Goal: Task Accomplishment & Management: Manage account settings

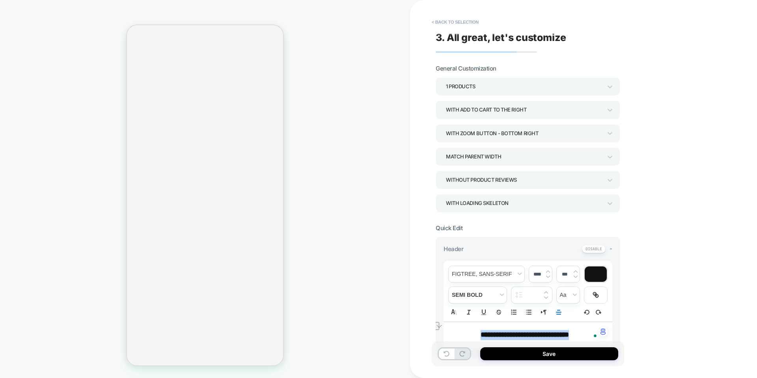
select select "**********"
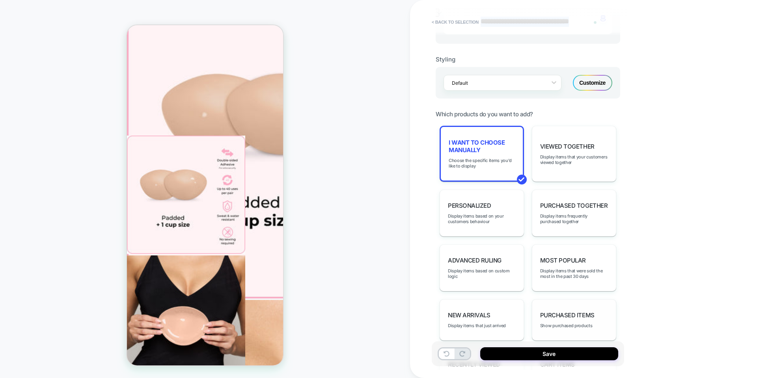
scroll to position [315, 0]
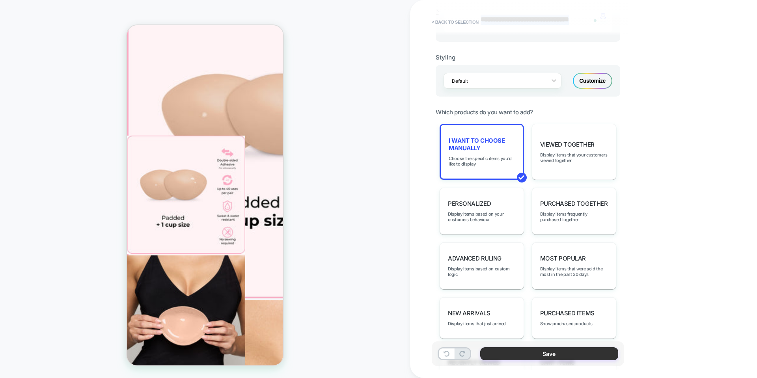
click at [541, 355] on button "Save" at bounding box center [549, 353] width 138 height 13
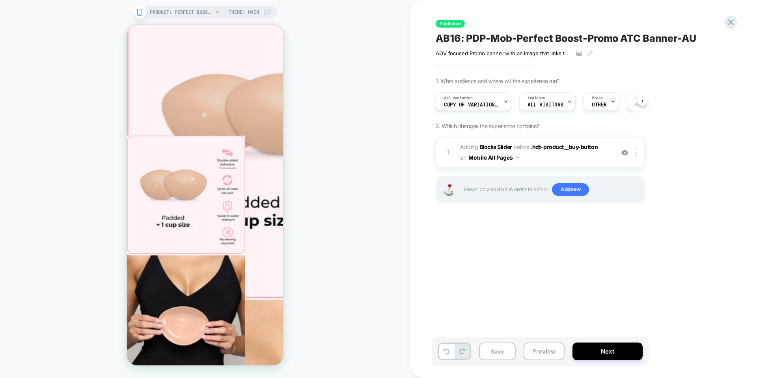
scroll to position [0, 0]
click at [591, 348] on button "Next" at bounding box center [607, 351] width 70 height 18
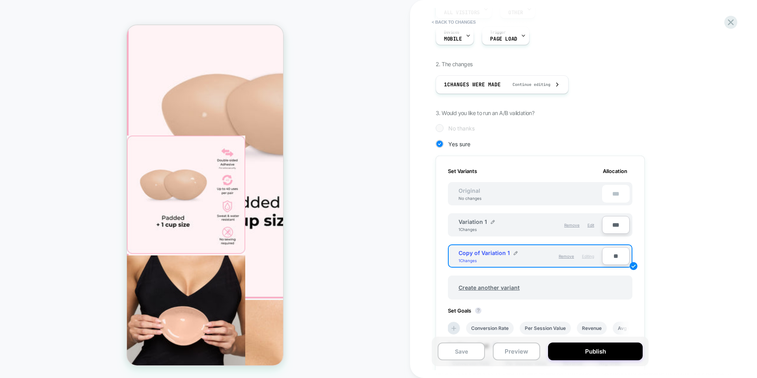
scroll to position [39, 0]
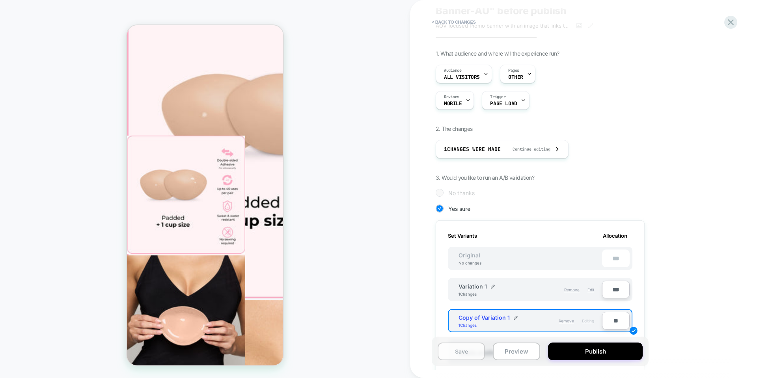
click at [469, 350] on button "Save" at bounding box center [460, 351] width 47 height 18
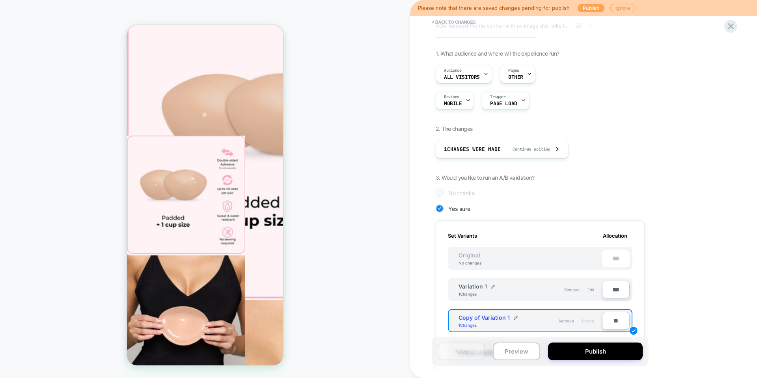
click at [592, 6] on button "Publish" at bounding box center [590, 8] width 27 height 8
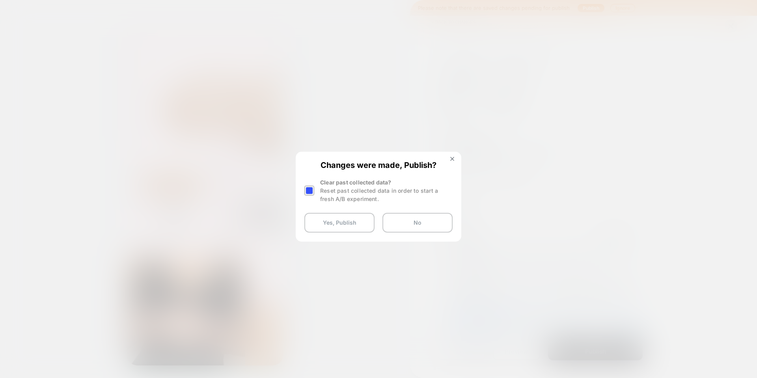
click at [311, 191] on div at bounding box center [309, 191] width 10 height 10
click at [367, 221] on button "Yes, Publish" at bounding box center [339, 223] width 70 height 20
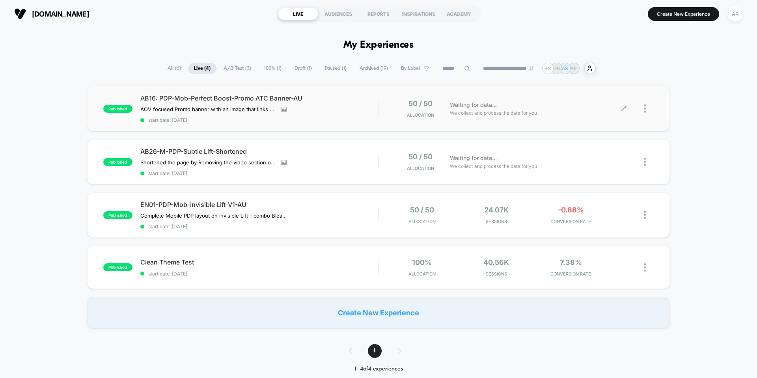
click at [643, 110] on div at bounding box center [639, 108] width 30 height 19
click at [649, 113] on div at bounding box center [649, 108] width 10 height 19
click at [614, 101] on div "Pause" at bounding box center [604, 100] width 71 height 18
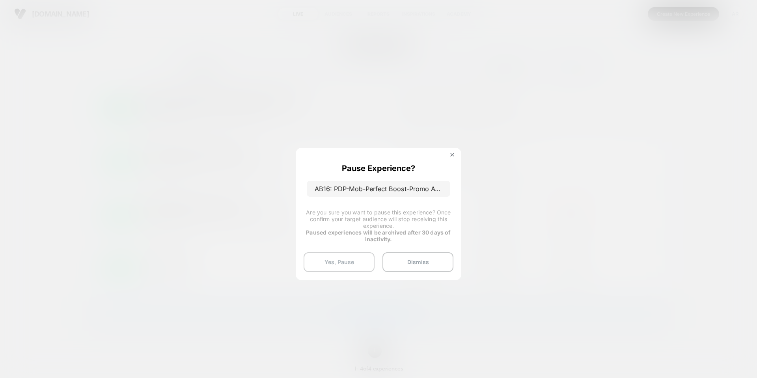
click at [349, 257] on button "Yes, Pause" at bounding box center [338, 262] width 71 height 20
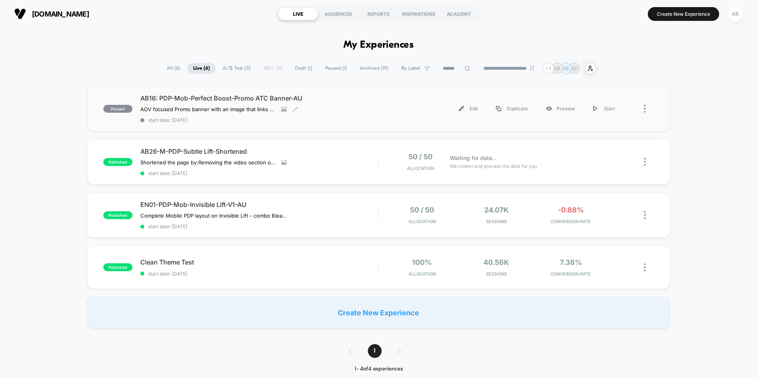
click at [231, 103] on div "AB16: PDP-Mob-Perfect Boost-Promo ATC Banner-AU AOV focused Promo banner with a…" at bounding box center [259, 108] width 238 height 29
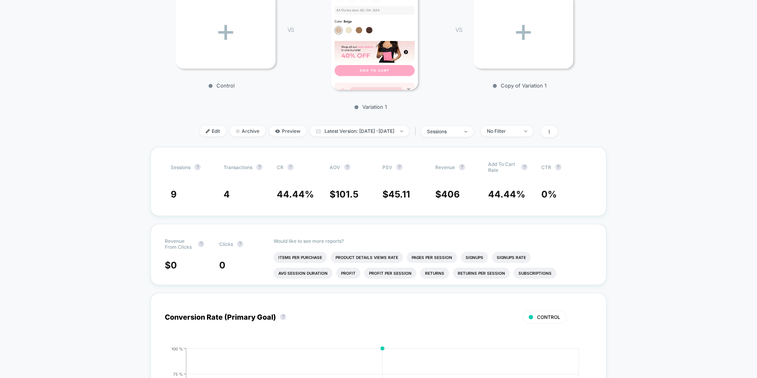
scroll to position [158, 0]
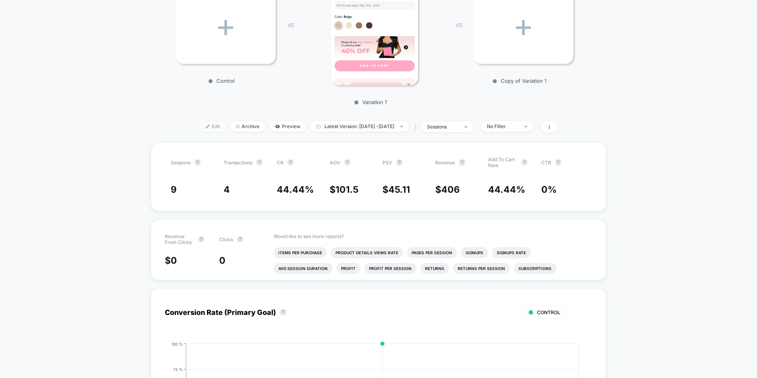
click at [205, 132] on span "Edit" at bounding box center [213, 126] width 26 height 11
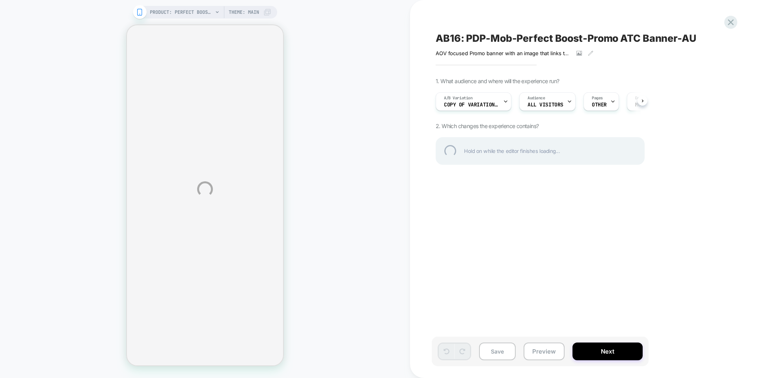
click at [507, 110] on div "PRODUCT: Perfect Boost Inserts PRODUCT: Perfect Boost Inserts Theme: MAIN AB16:…" at bounding box center [378, 189] width 757 height 378
click at [735, 26] on div at bounding box center [730, 22] width 16 height 16
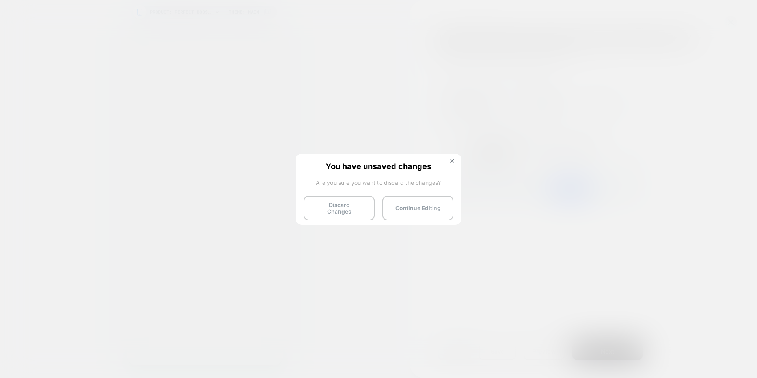
scroll to position [0, 0]
click at [346, 212] on button "Discard Changes" at bounding box center [338, 208] width 71 height 24
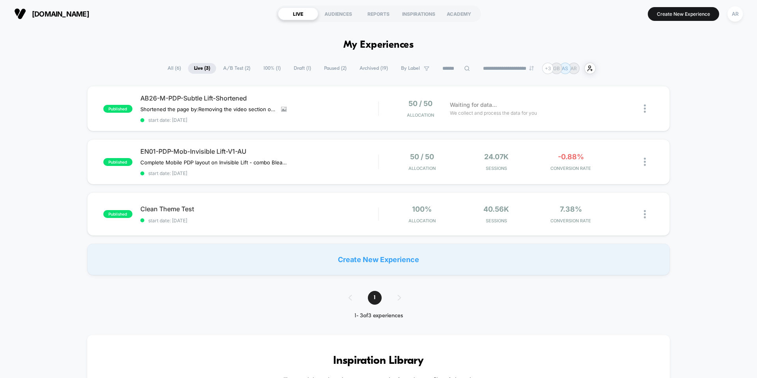
click at [323, 67] on span "Paused ( 2 )" at bounding box center [335, 68] width 34 height 11
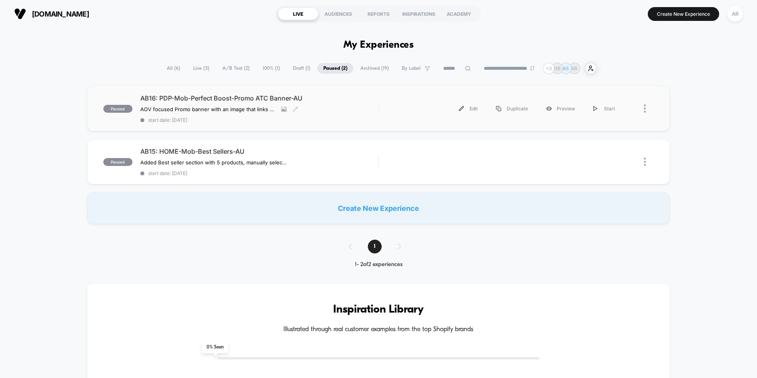
click at [313, 107] on div "AB16: PDP-Mob-Perfect Boost-Promo ATC Banner-AU AOV focused Promo banner with a…" at bounding box center [259, 108] width 238 height 29
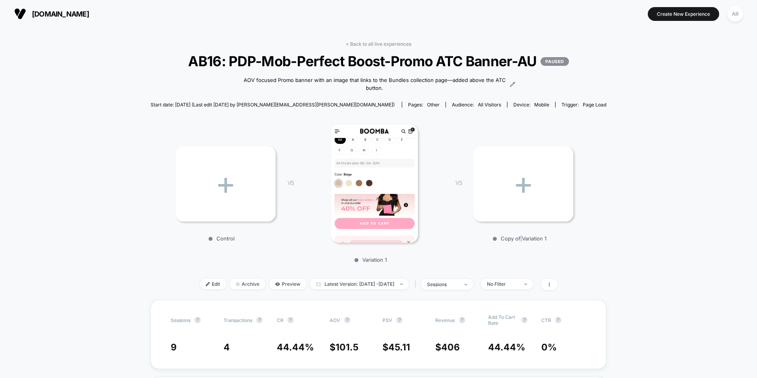
drag, startPoint x: 519, startPoint y: 256, endPoint x: 519, endPoint y: 260, distance: 4.0
click at [519, 260] on div "+ Control VS Variation 1 VS + Copy of Variation 1" at bounding box center [375, 190] width 456 height 151
click at [517, 242] on p "Copy of Variation 1" at bounding box center [519, 238] width 100 height 6
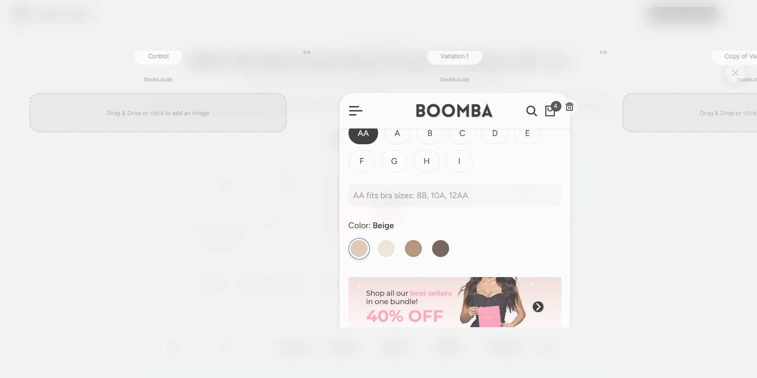
scroll to position [0, 1]
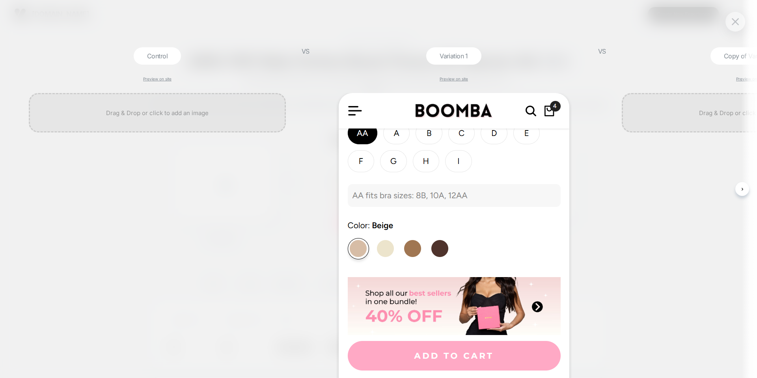
click at [730, 63] on div "Copy of Variation 1" at bounding box center [750, 55] width 80 height 17
click at [732, 59] on div "Copy of Variation 1" at bounding box center [750, 55] width 80 height 17
click at [731, 30] on div at bounding box center [735, 22] width 20 height 20
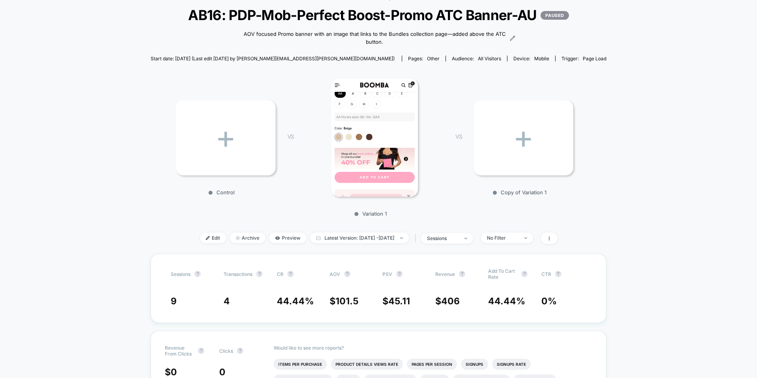
scroll to position [39, 0]
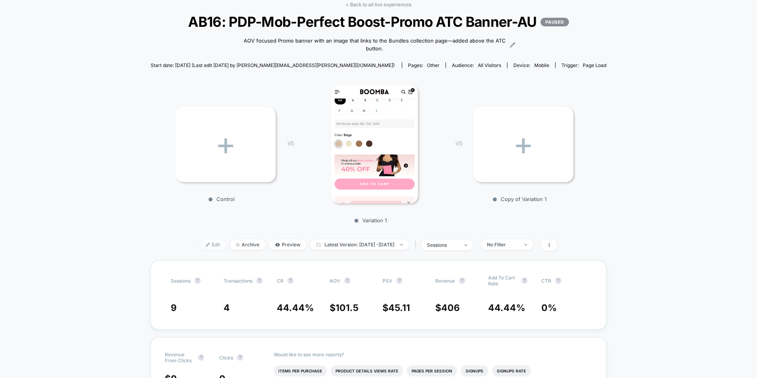
click at [206, 247] on img at bounding box center [208, 245] width 4 height 4
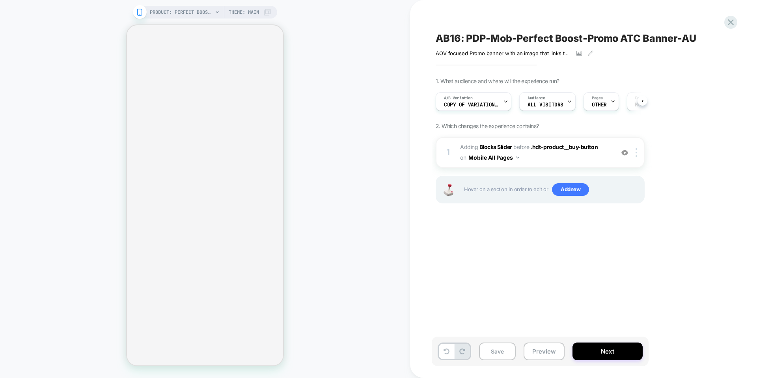
scroll to position [0, 0]
click at [629, 348] on button "Next" at bounding box center [607, 351] width 70 height 18
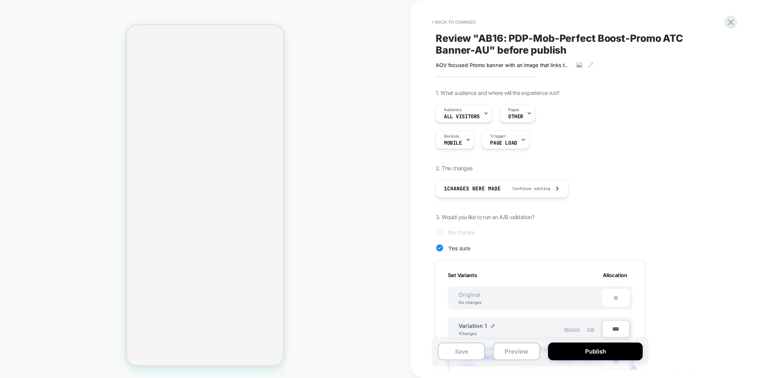
select select "**********"
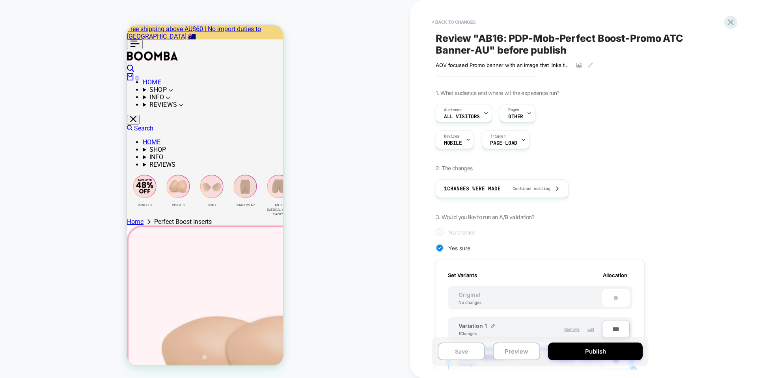
scroll to position [79, 0]
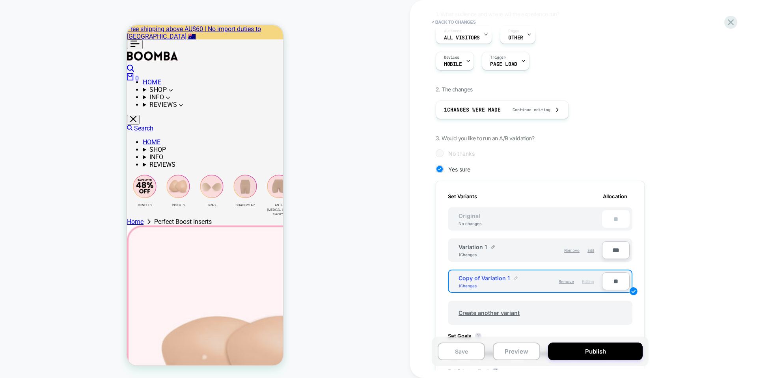
click at [516, 278] on img at bounding box center [516, 278] width 4 height 4
click at [501, 277] on input "**********" at bounding box center [486, 281] width 57 height 15
type input "**********"
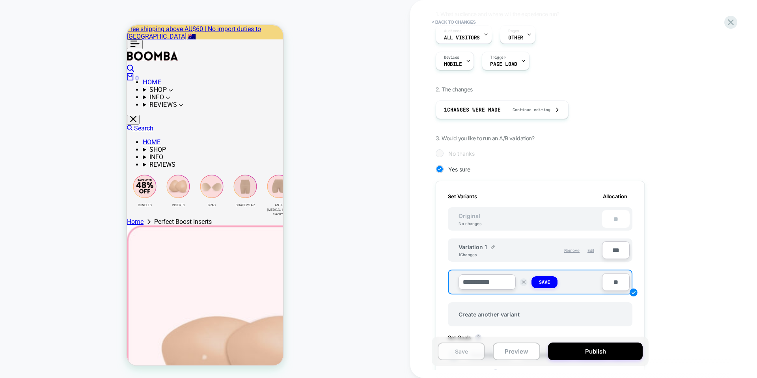
click at [482, 351] on button "Save" at bounding box center [460, 351] width 47 height 18
click at [549, 284] on strong "Save" at bounding box center [544, 282] width 11 height 6
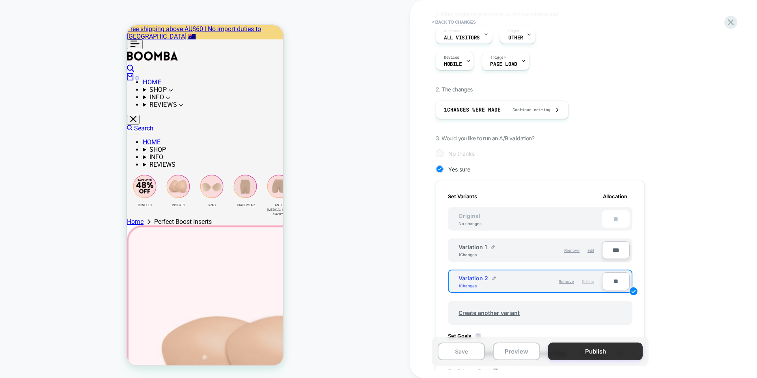
click at [595, 350] on button "Publish" at bounding box center [595, 351] width 95 height 18
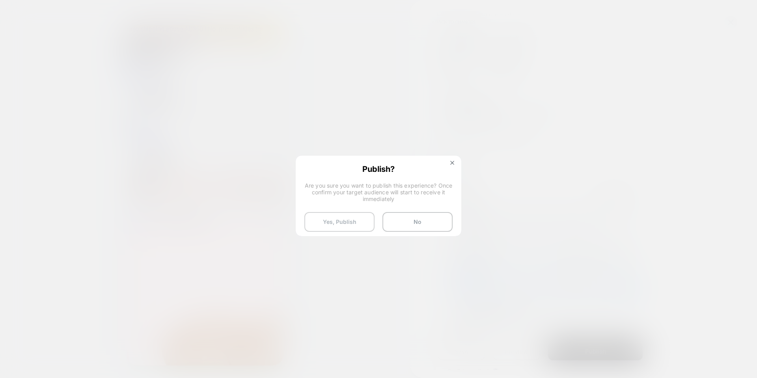
click at [331, 222] on button "Yes, Publish" at bounding box center [339, 222] width 70 height 20
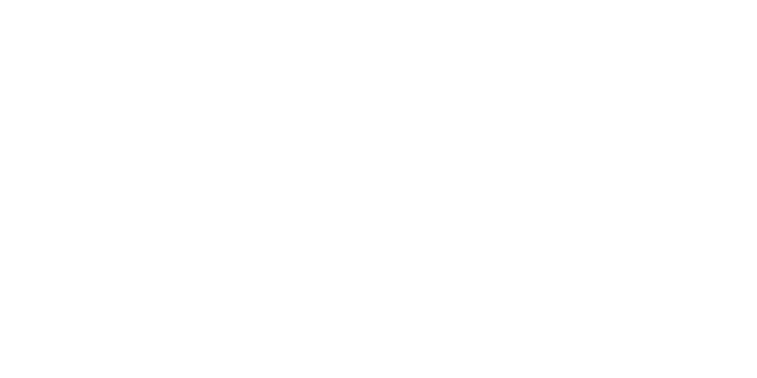
click at [339, 3] on html "Navigated to [DOMAIN_NAME] | No-code CRO for Shopify 4 *" at bounding box center [378, 1] width 757 height 3
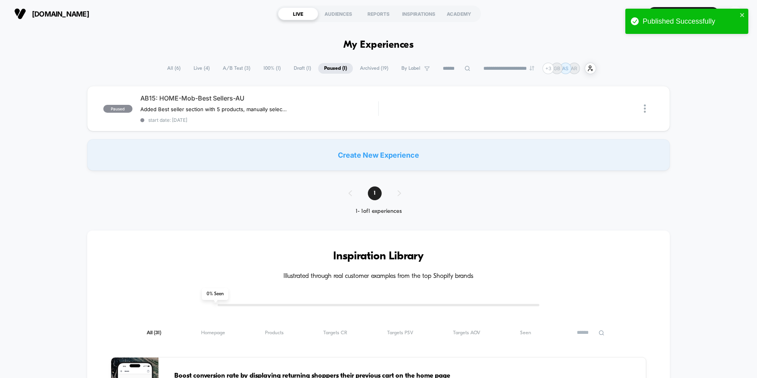
click at [230, 67] on span "A/B Test ( 3 )" at bounding box center [236, 68] width 39 height 11
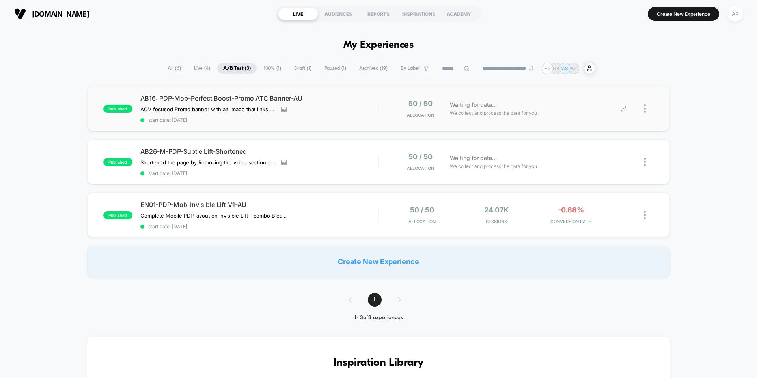
click at [649, 111] on div at bounding box center [649, 108] width 10 height 19
click at [608, 101] on div "Pause" at bounding box center [604, 100] width 71 height 18
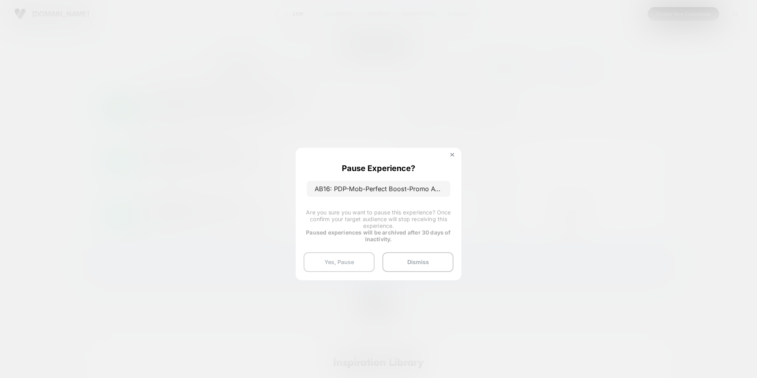
click at [337, 261] on button "Yes, Pause" at bounding box center [338, 262] width 71 height 20
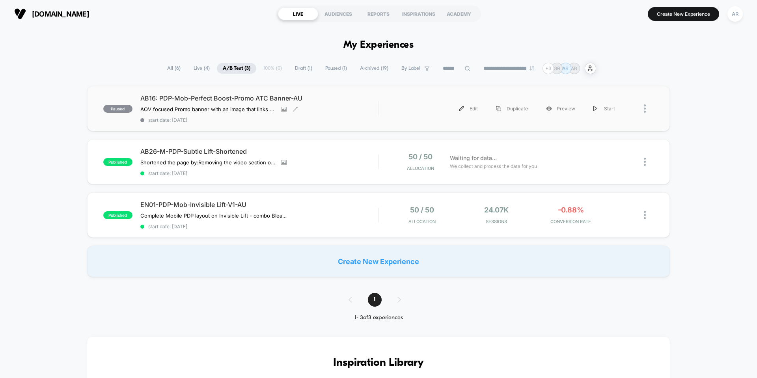
click at [322, 99] on span "AB16: PDP-Mob-Perfect Boost-Promo ATC Banner-AU" at bounding box center [259, 98] width 238 height 8
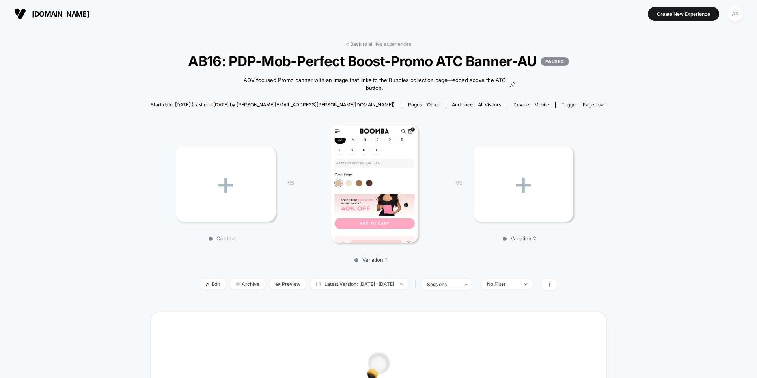
click at [731, 15] on div "AR" at bounding box center [734, 13] width 15 height 15
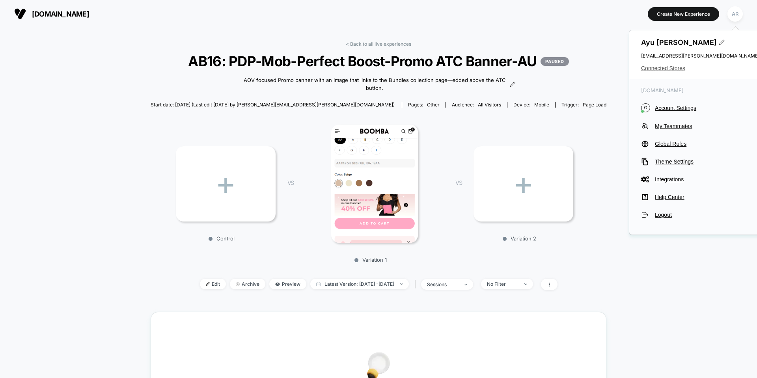
click at [683, 68] on span "Connected Stores" at bounding box center [700, 68] width 118 height 6
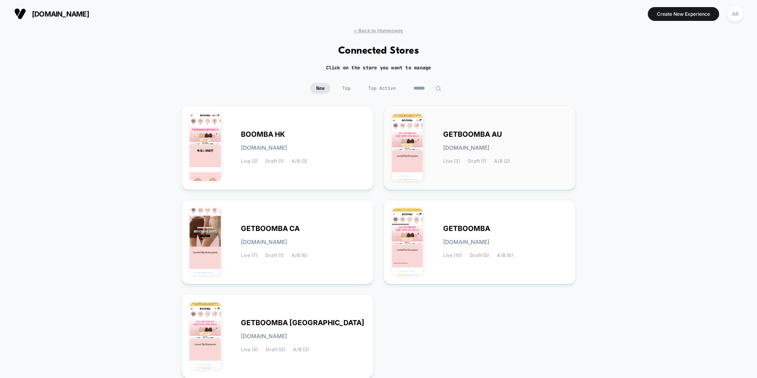
click at [473, 144] on div "GETBOOMBA AU [DOMAIN_NAME] Live (3) Draft (1) A/B (2)" at bounding box center [505, 148] width 125 height 32
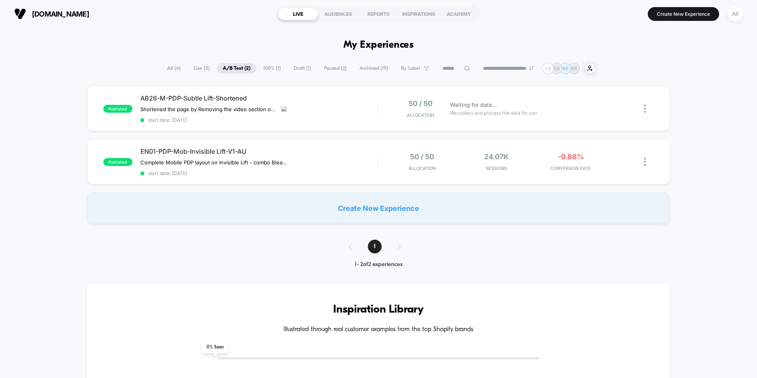
click at [197, 65] on span "Live ( 3 )" at bounding box center [202, 68] width 28 height 11
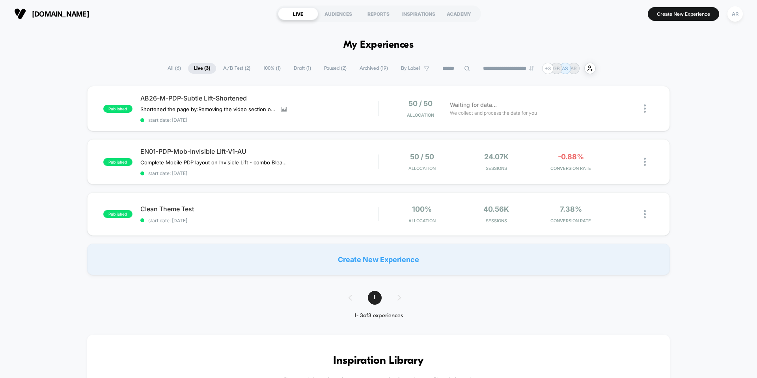
click at [323, 69] on span "Paused ( 2 )" at bounding box center [335, 68] width 34 height 11
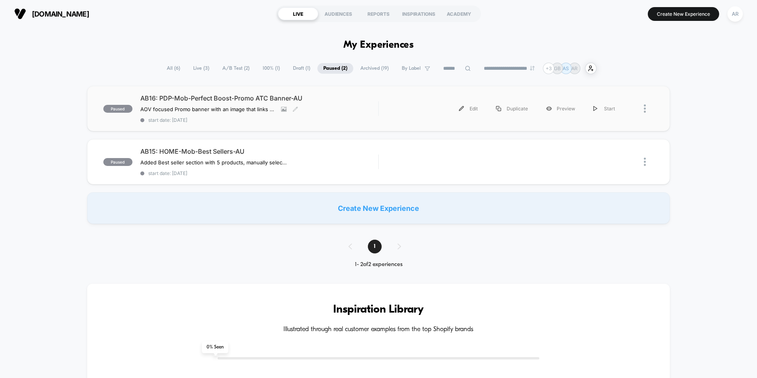
click at [252, 99] on span "AB16: PDP-Mob-Perfect Boost-Promo ATC Banner-AU" at bounding box center [259, 98] width 238 height 8
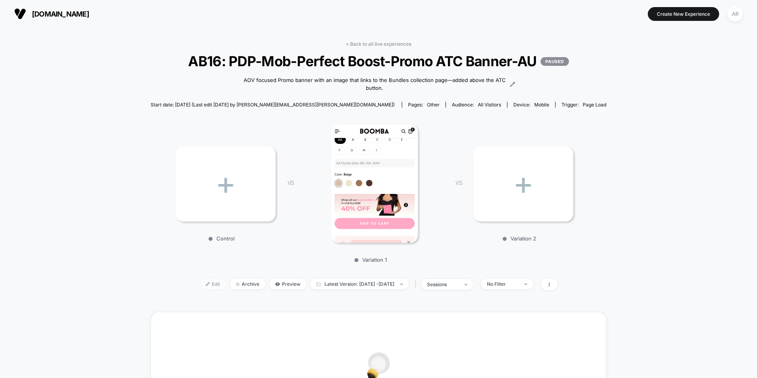
click at [200, 289] on span "Edit" at bounding box center [213, 284] width 26 height 11
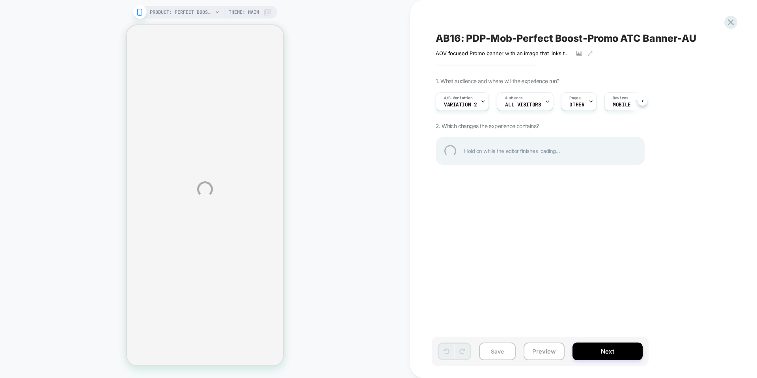
select select "**********"
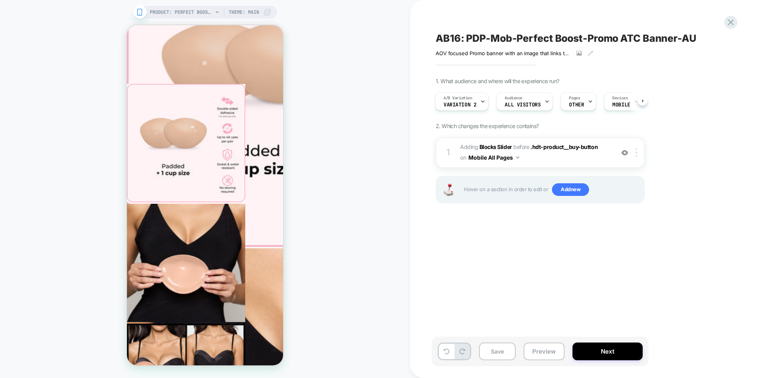
scroll to position [315, 0]
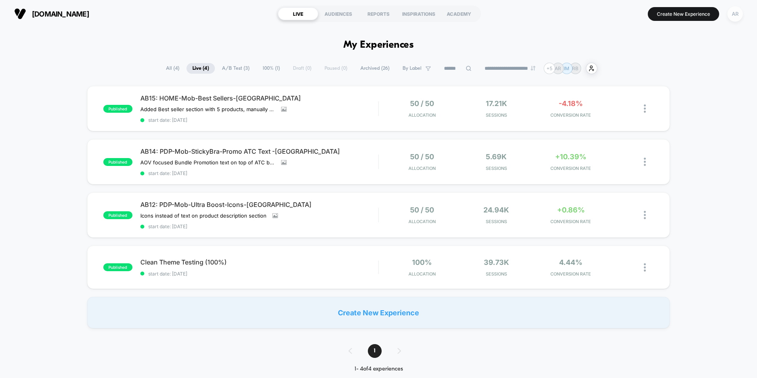
click at [740, 15] on div "AR" at bounding box center [734, 13] width 15 height 15
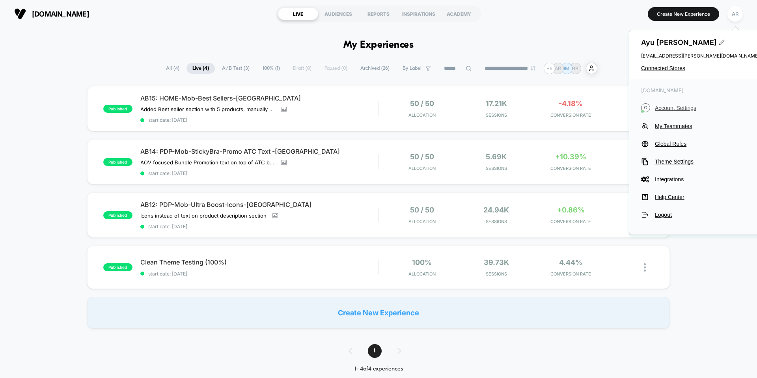
click at [689, 109] on span "Account Settings" at bounding box center [707, 108] width 104 height 6
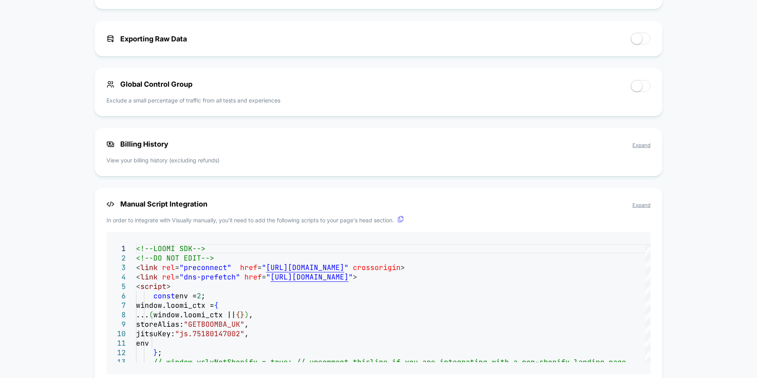
scroll to position [434, 0]
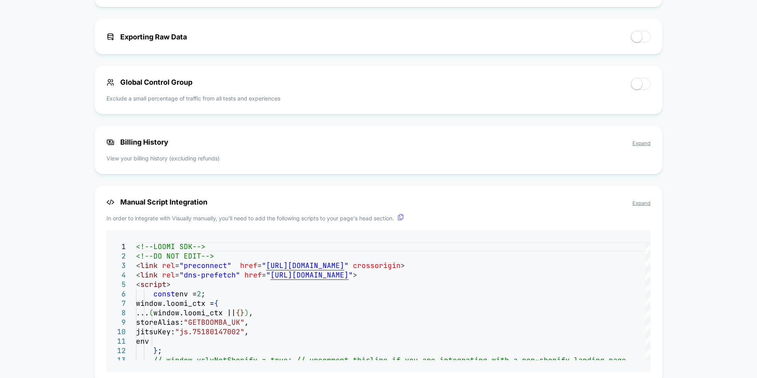
click at [634, 145] on span "Expand" at bounding box center [641, 143] width 18 height 6
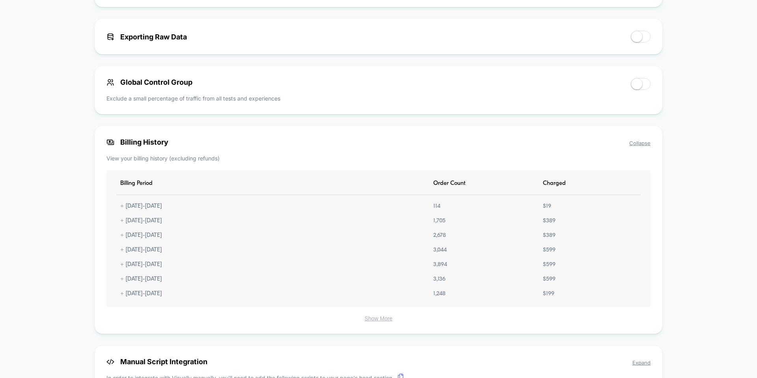
click at [386, 318] on button "Show More" at bounding box center [378, 318] width 544 height 7
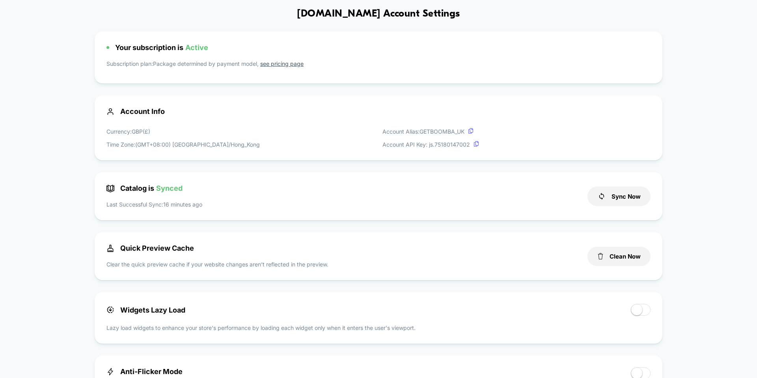
scroll to position [0, 0]
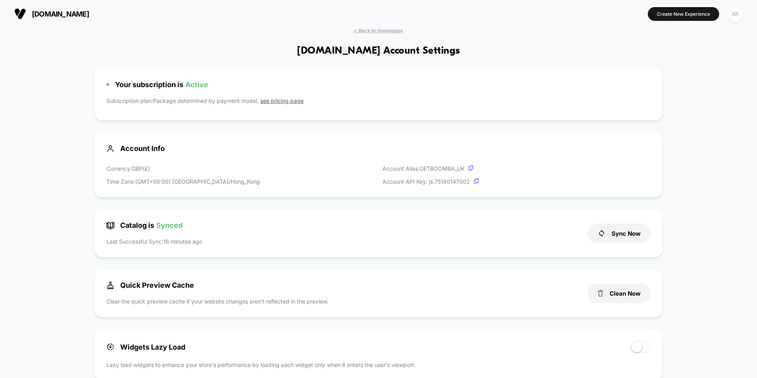
click at [731, 17] on div "AR" at bounding box center [734, 13] width 15 height 15
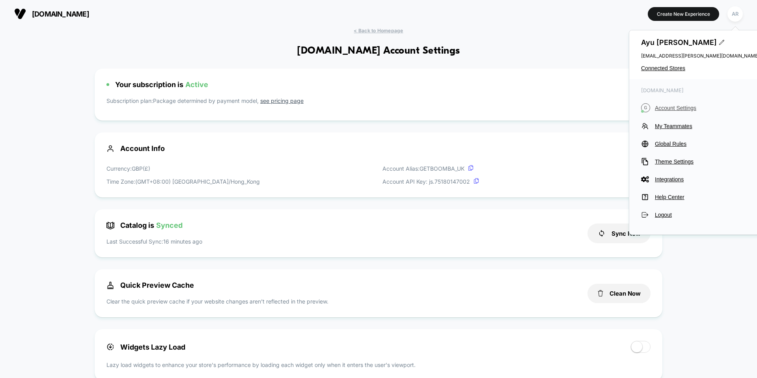
click at [674, 112] on button "G Account Settings" at bounding box center [700, 107] width 118 height 9
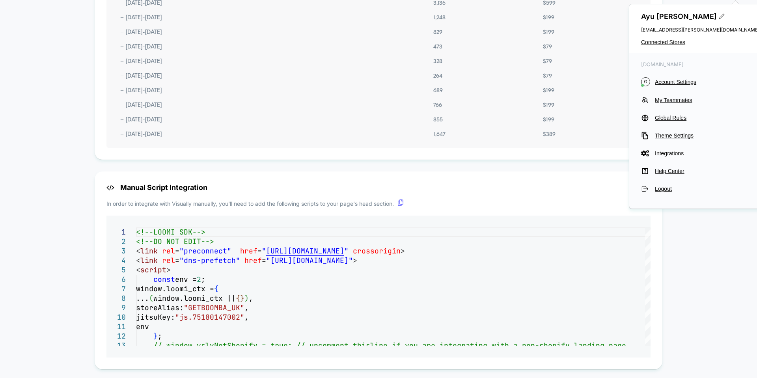
scroll to position [803, 0]
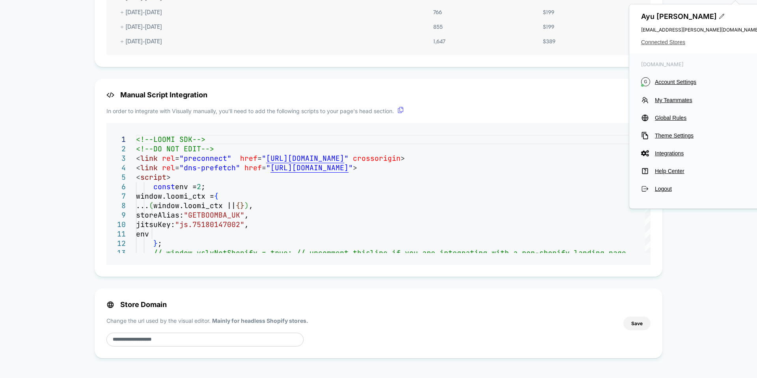
click at [678, 42] on span "Connected Stores" at bounding box center [700, 42] width 118 height 6
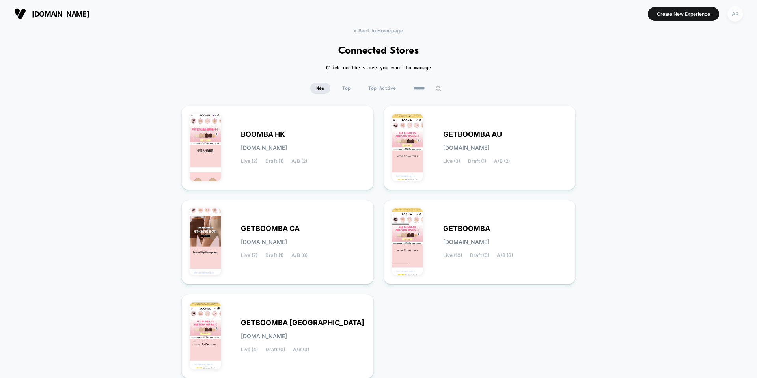
click at [738, 18] on div "AR" at bounding box center [734, 13] width 15 height 15
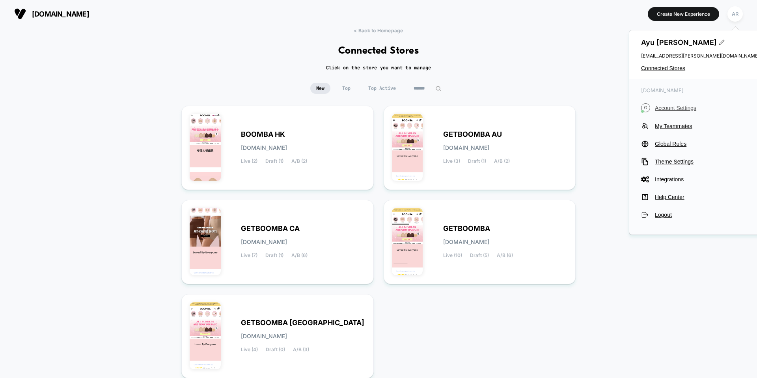
click at [669, 107] on span "Account Settings" at bounding box center [707, 108] width 104 height 6
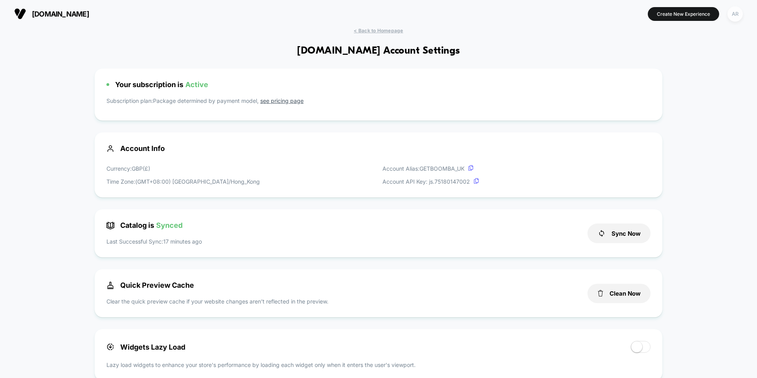
click at [739, 14] on div "AR" at bounding box center [734, 13] width 15 height 15
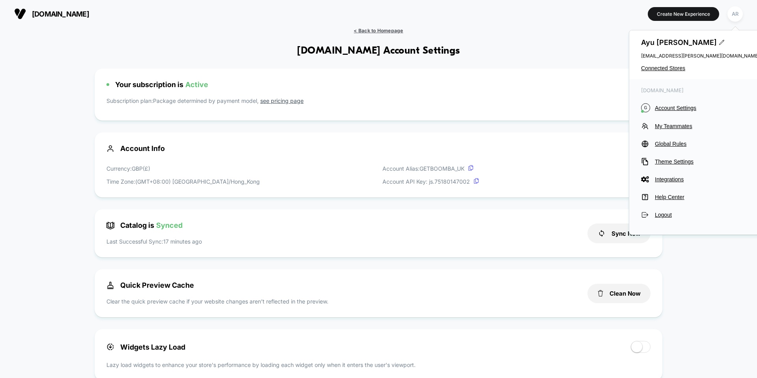
click at [362, 32] on span "< Back to Homepage" at bounding box center [378, 31] width 49 height 6
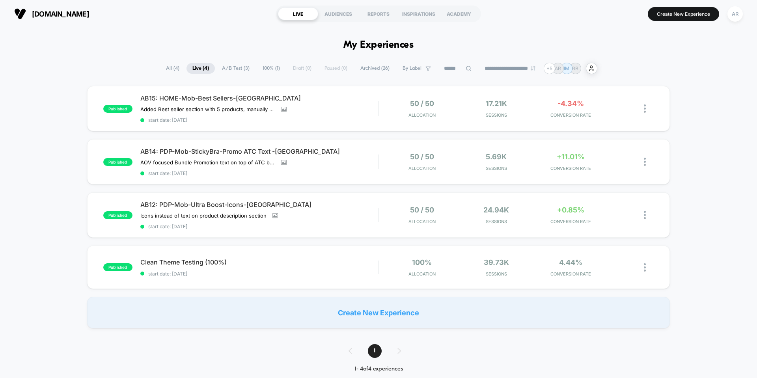
drag, startPoint x: 59, startPoint y: 14, endPoint x: 158, endPoint y: 9, distance: 99.0
click at [59, 14] on span "getboomba.uk" at bounding box center [60, 14] width 57 height 8
click at [736, 15] on div "AR" at bounding box center [734, 13] width 15 height 15
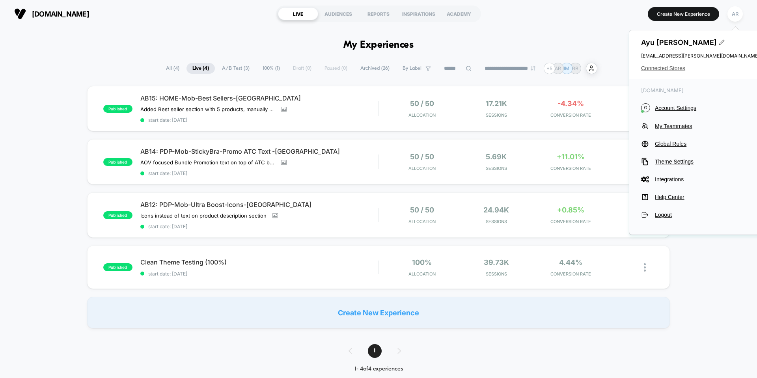
click at [677, 68] on span "Connected Stores" at bounding box center [700, 68] width 118 height 6
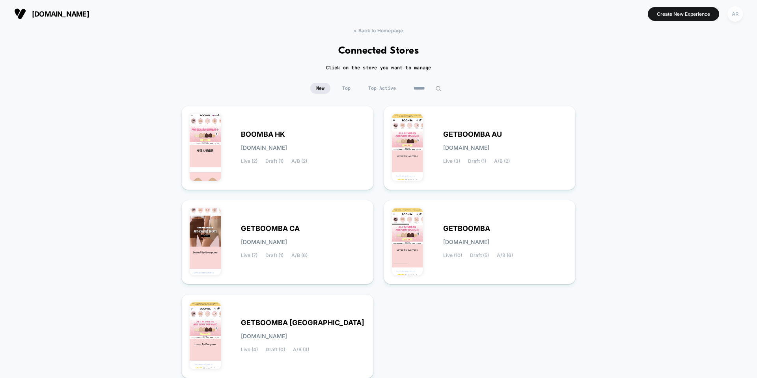
click at [739, 16] on div "AR" at bounding box center [734, 13] width 15 height 15
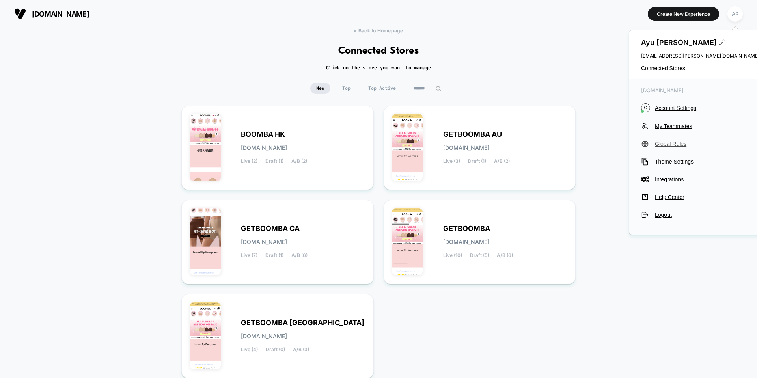
click at [677, 145] on span "Global Rules" at bounding box center [707, 144] width 104 height 6
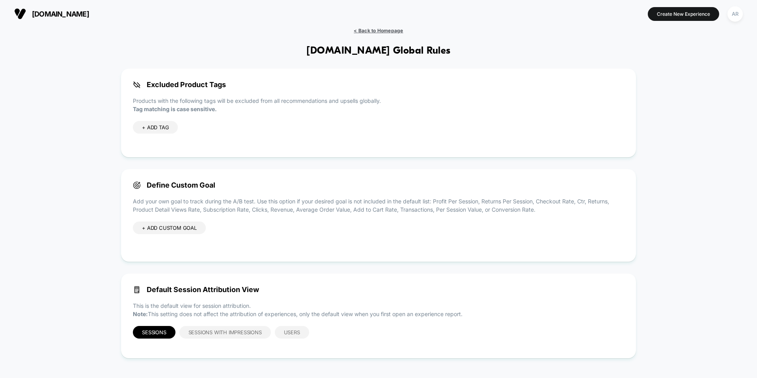
click at [378, 28] on span "< Back to Homepage" at bounding box center [378, 31] width 49 height 6
